Goal: Check status: Check status

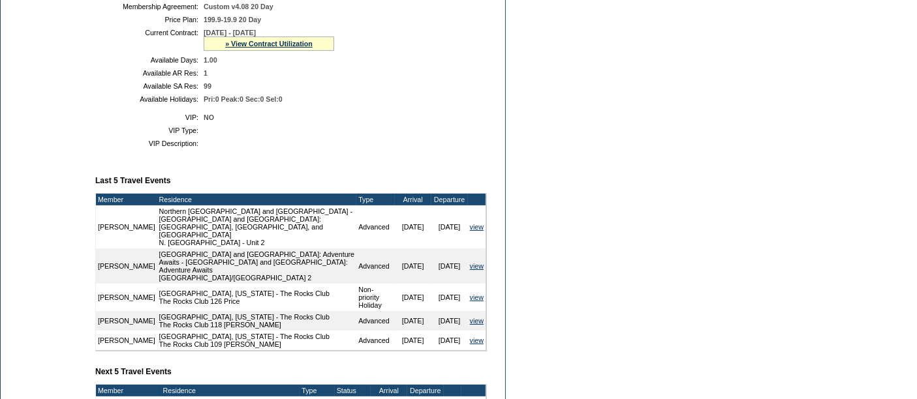
scroll to position [337, 0]
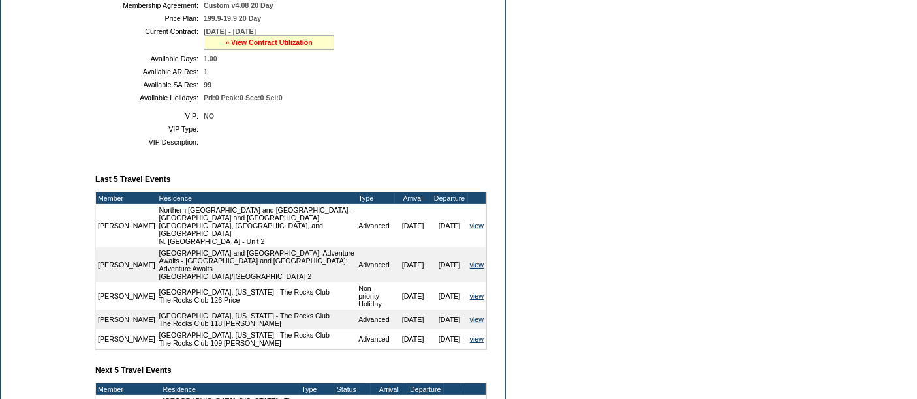
click at [247, 44] on link "» View Contract Utilization" at bounding box center [268, 42] width 87 height 8
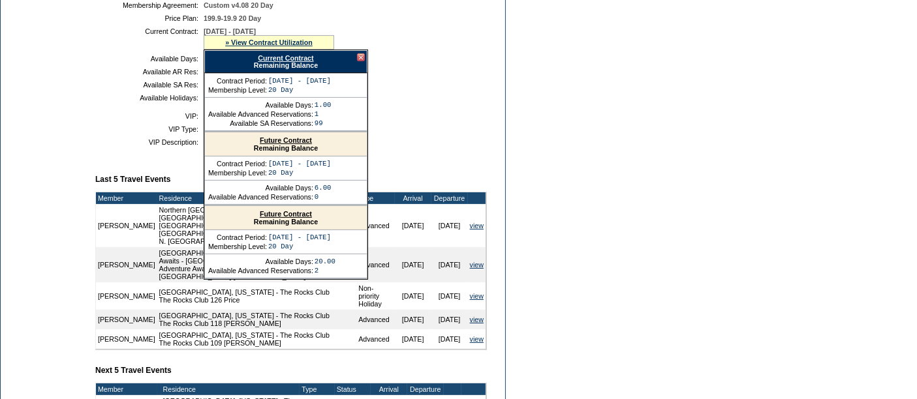
click at [301, 60] on link "Current Contract" at bounding box center [285, 58] width 55 height 8
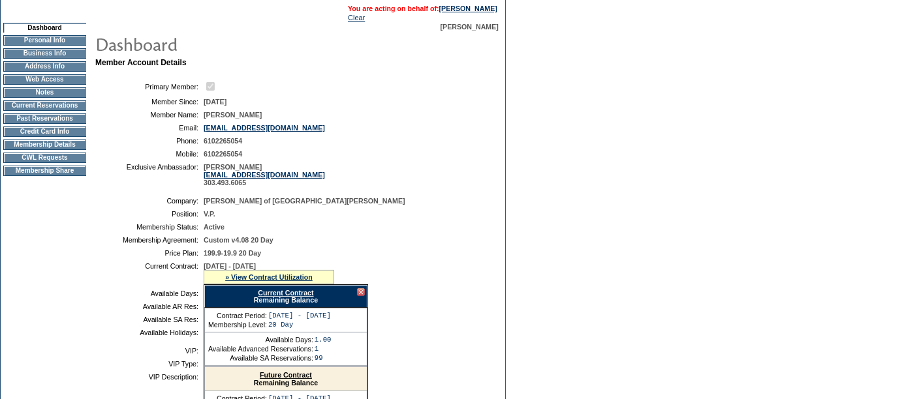
scroll to position [0, 0]
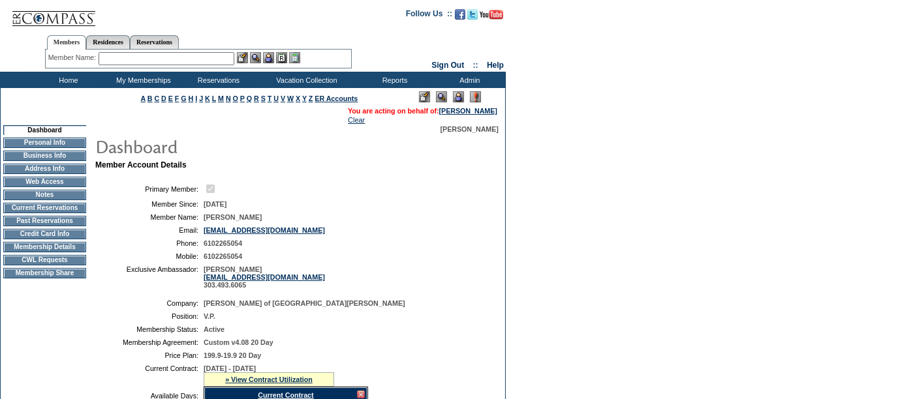
click at [22, 252] on td "Membership Details" at bounding box center [44, 247] width 83 height 10
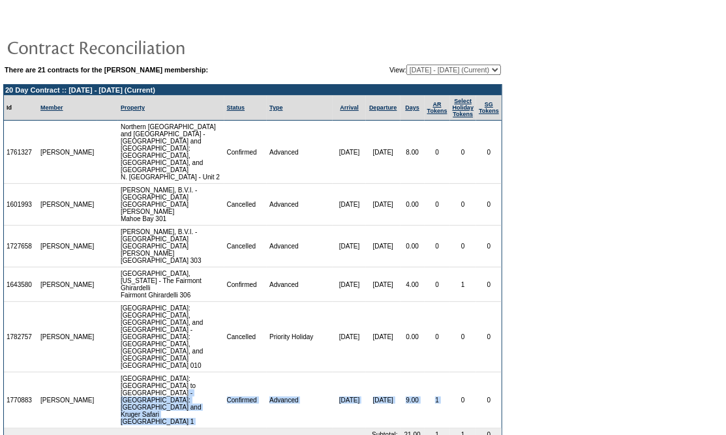
drag, startPoint x: 136, startPoint y: 337, endPoint x: 457, endPoint y: 346, distance: 321.8
click at [457, 373] on tr "1770883 [PERSON_NAME] [GEOGRAPHIC_DATA]: [GEOGRAPHIC_DATA] to [GEOGRAPHIC_DATA]…" at bounding box center [253, 401] width 498 height 56
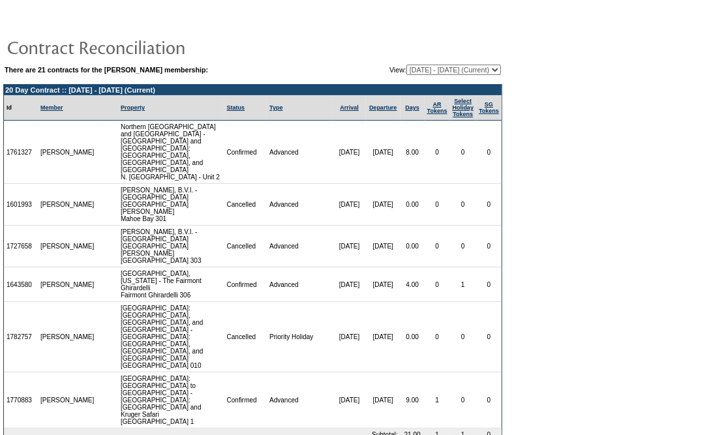
click at [541, 191] on form "There are 21 contracts for the [PERSON_NAME] membership: View: [DATE] - [DATE] …" at bounding box center [363, 239] width 726 height 478
